Goal: Transaction & Acquisition: Purchase product/service

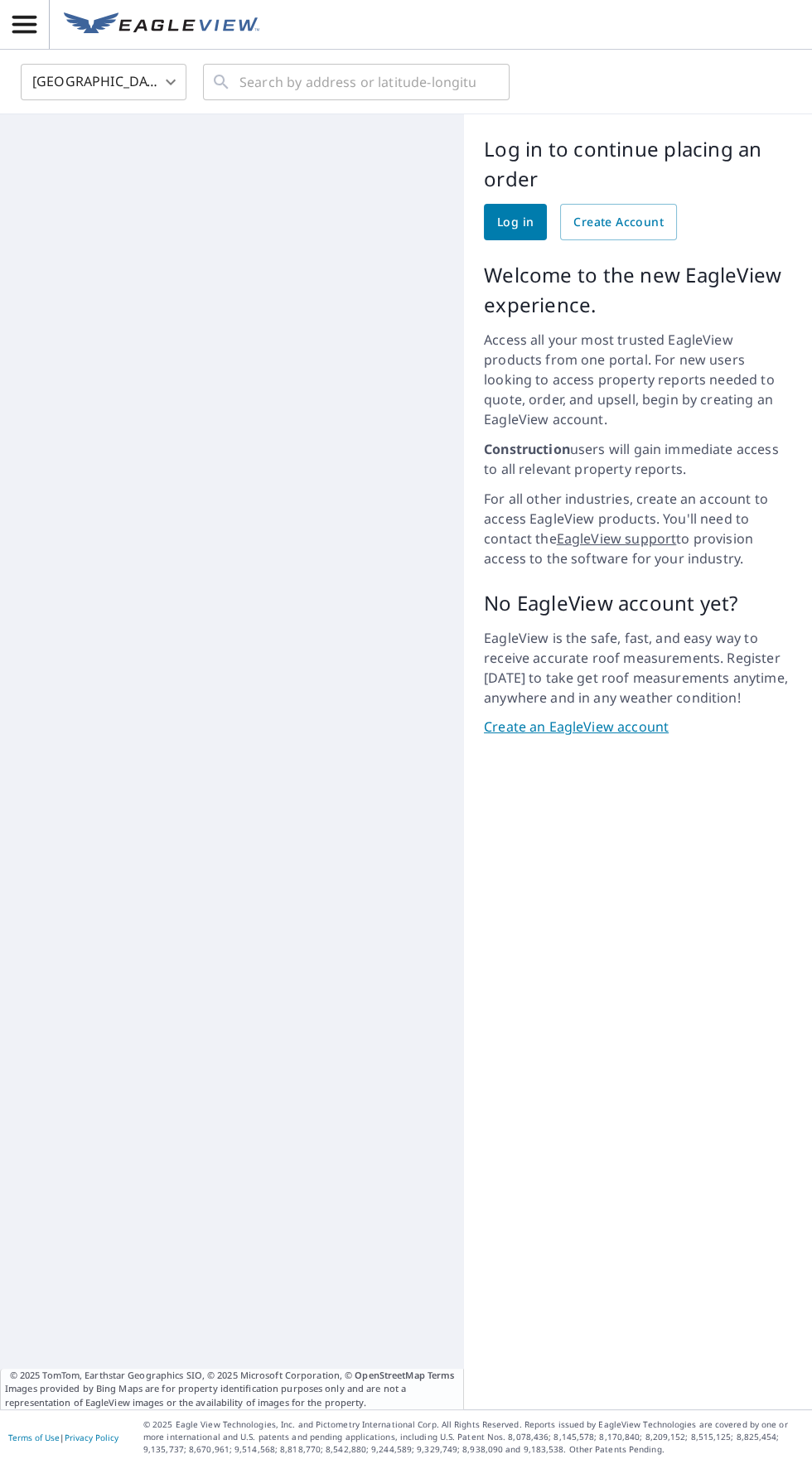
click at [515, 225] on span "Log in" at bounding box center [515, 222] width 36 height 20
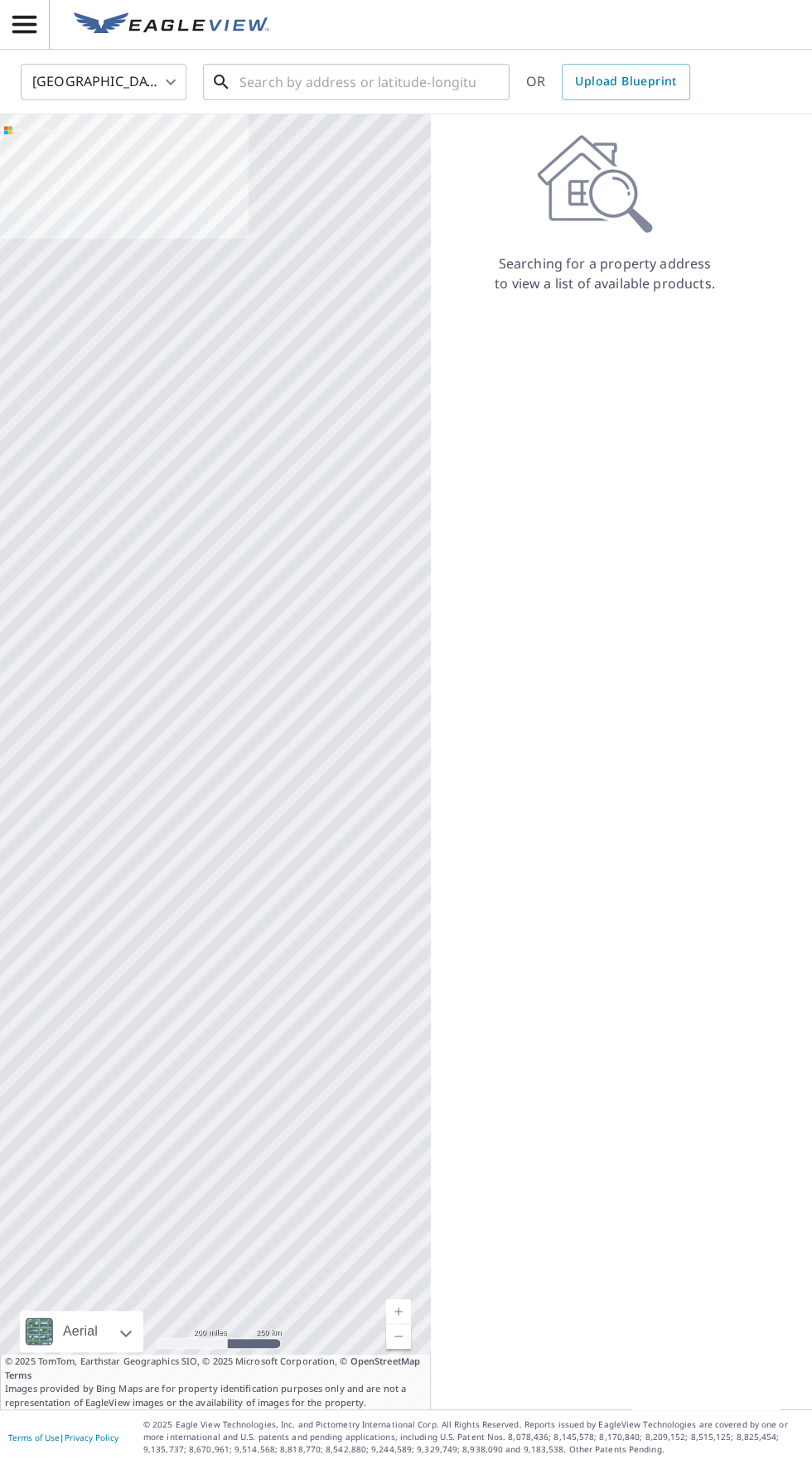
click at [381, 80] on input "text" at bounding box center [357, 82] width 236 height 46
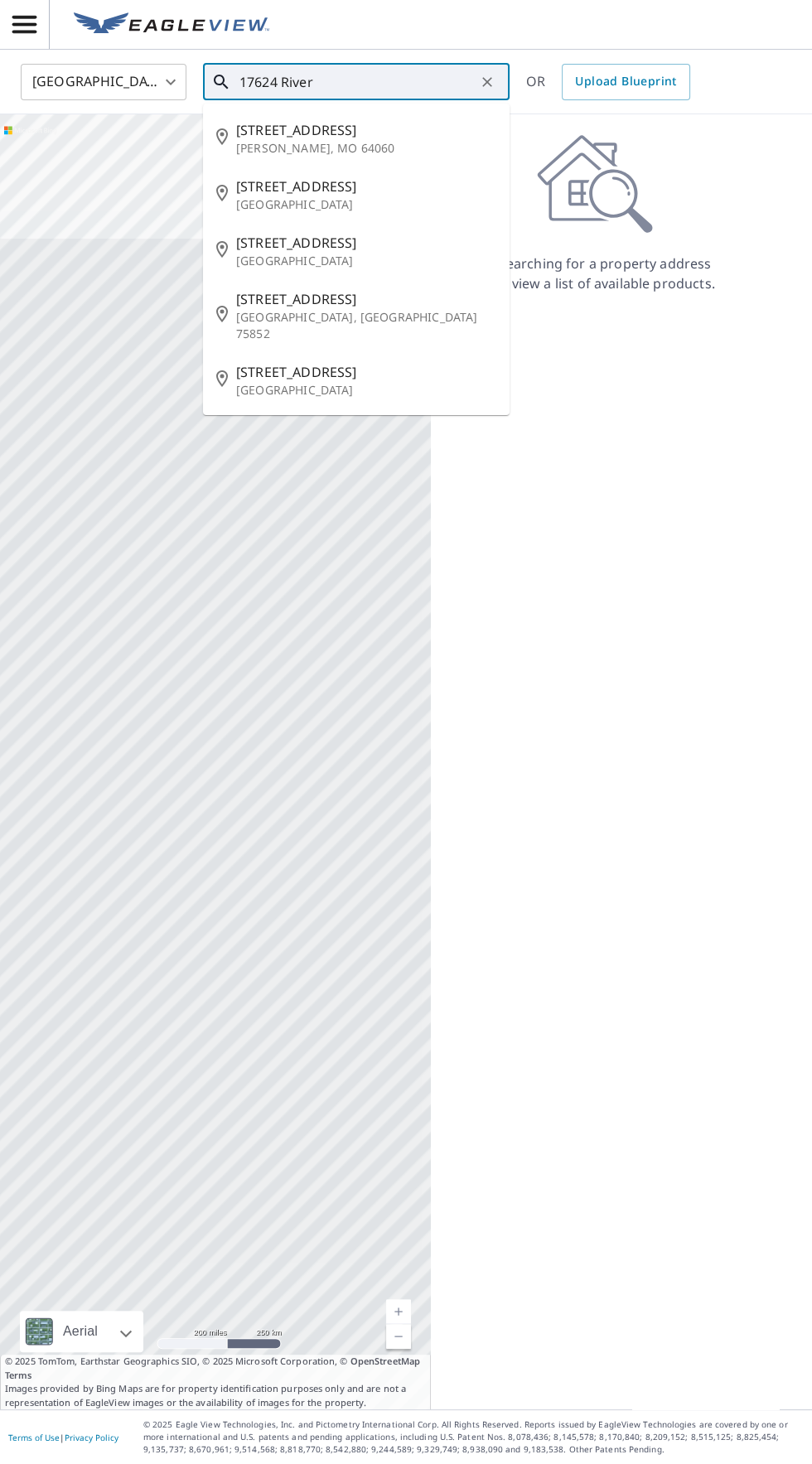
click at [409, 138] on span "17624 Riverbend Rd" at bounding box center [366, 130] width 260 height 20
type input "17624 Riverbend Rd Kearney, MO 64060"
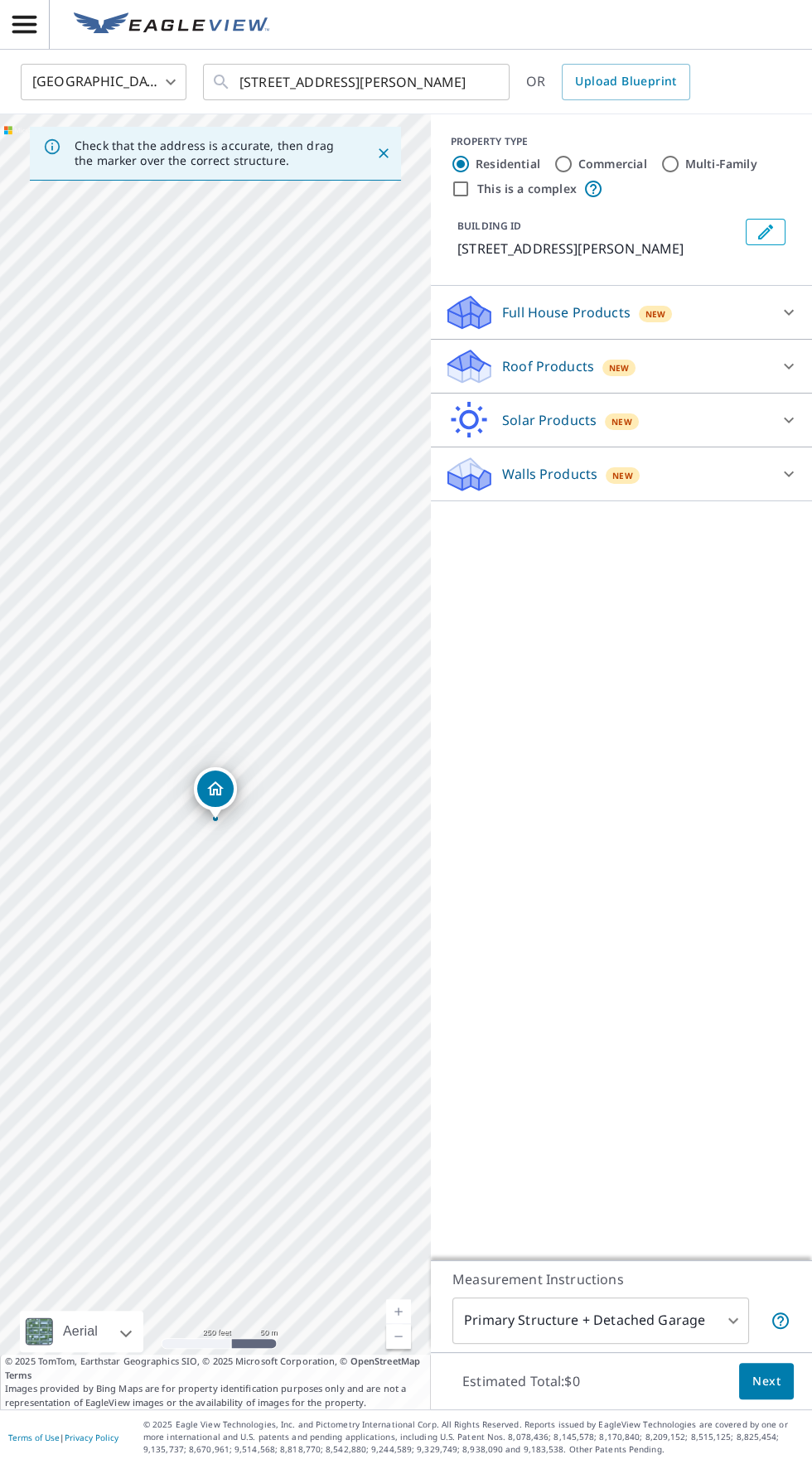
click at [651, 353] on div "Roof Products New" at bounding box center [606, 366] width 325 height 39
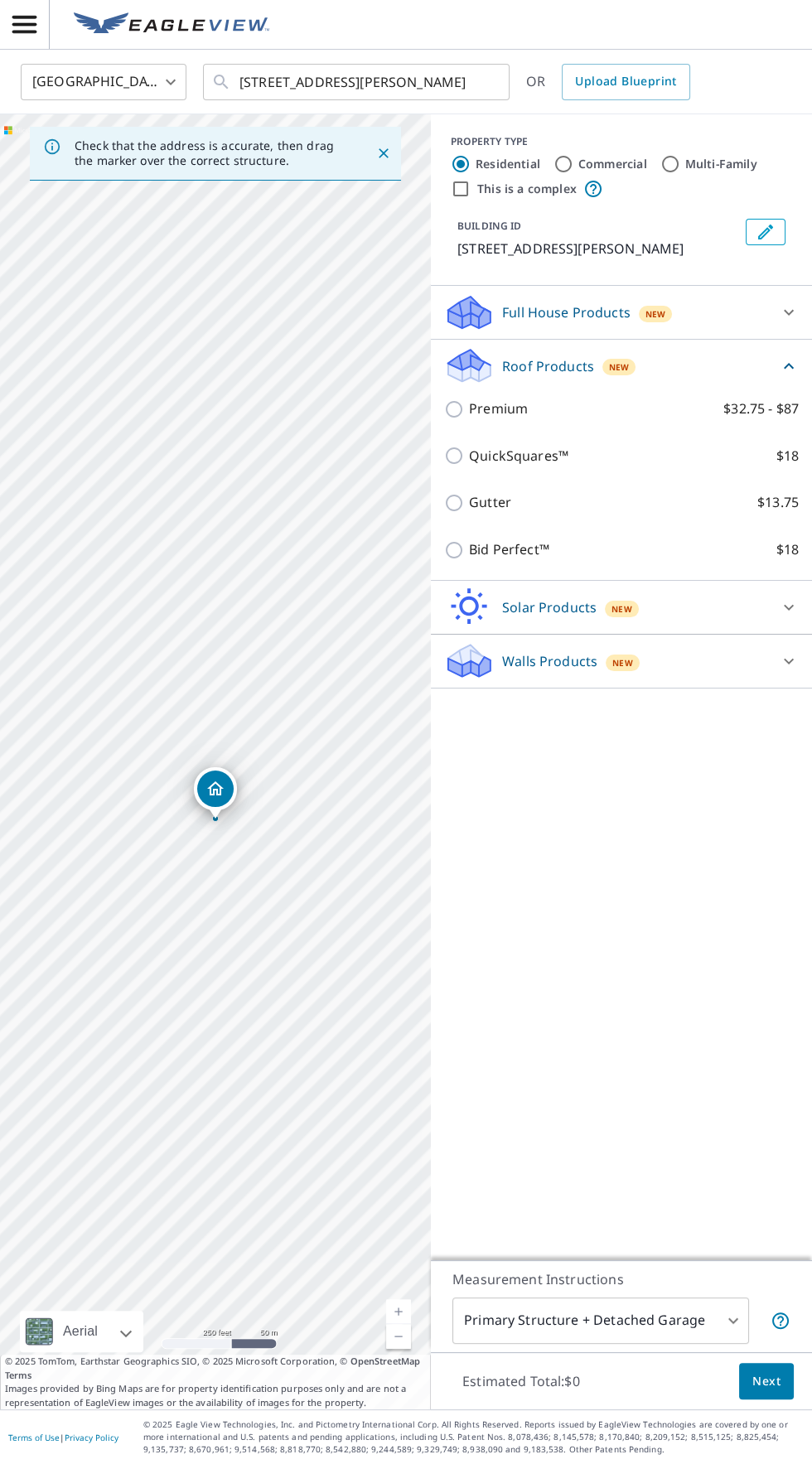
click at [457, 410] on input "Premium $32.75 - $87" at bounding box center [456, 410] width 25 height 20
checkbox input "true"
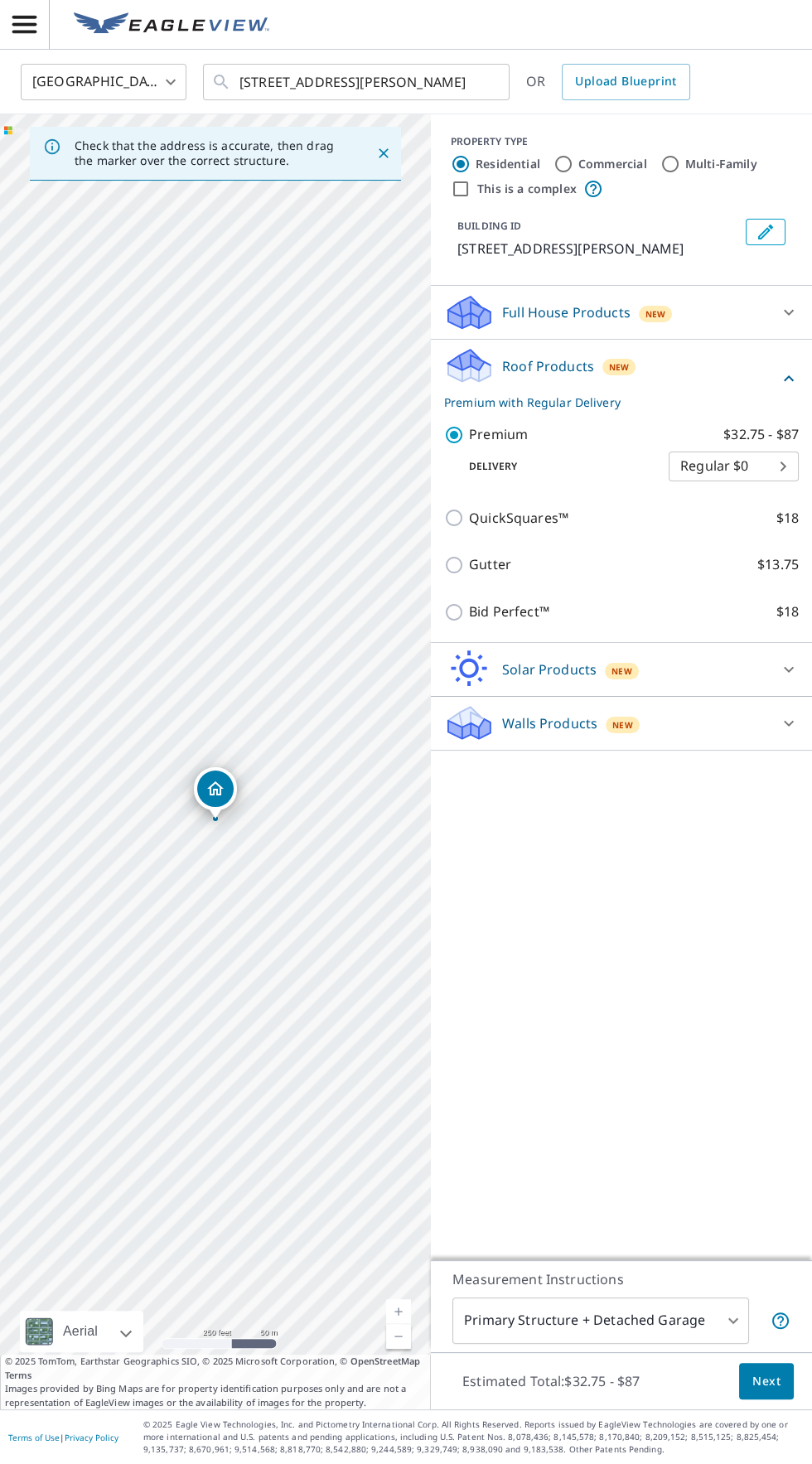
click at [756, 1392] on span "Next" at bounding box center [766, 1381] width 29 height 20
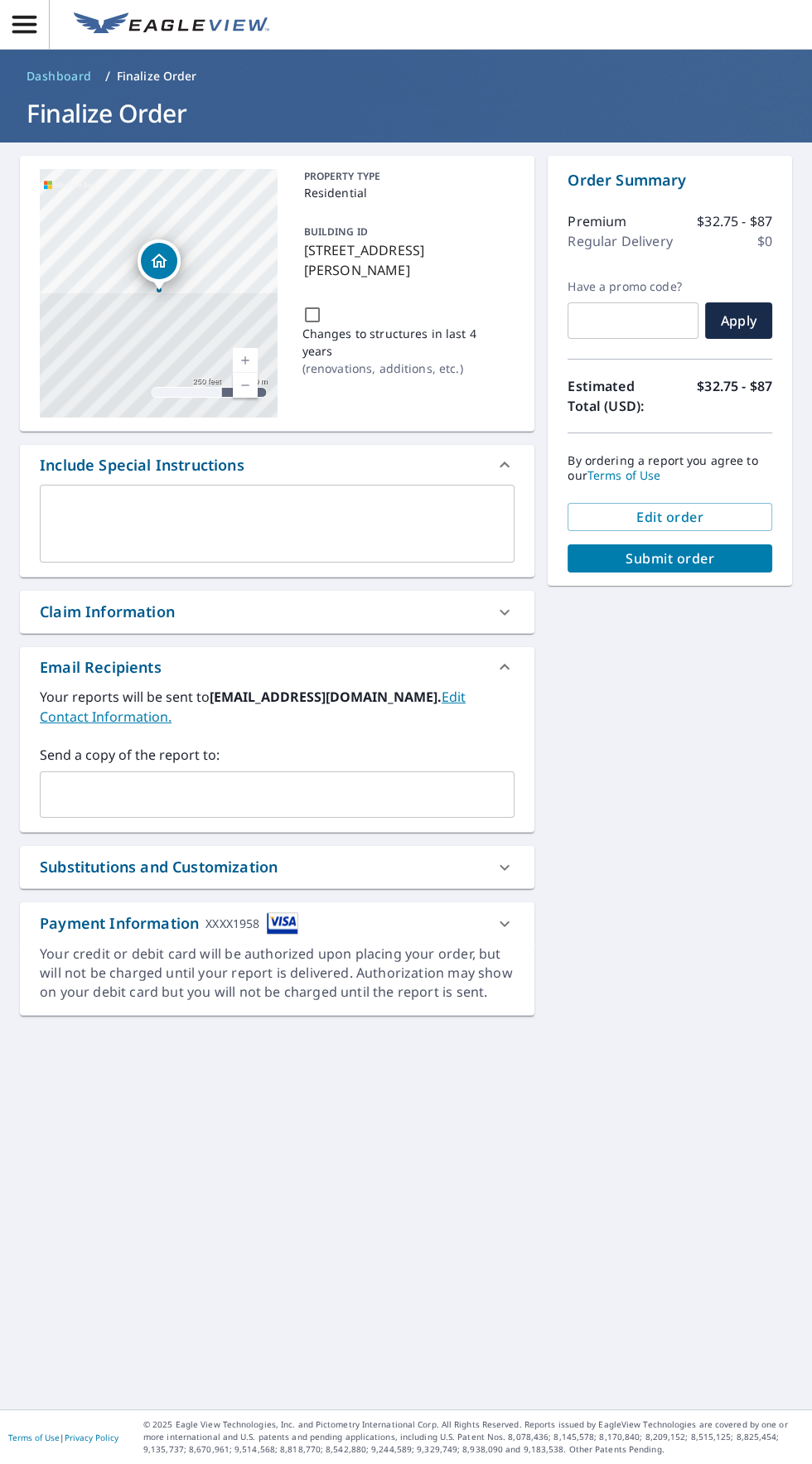
click at [734, 562] on span "Submit order" at bounding box center [669, 558] width 178 height 18
